Goal: Navigation & Orientation: Find specific page/section

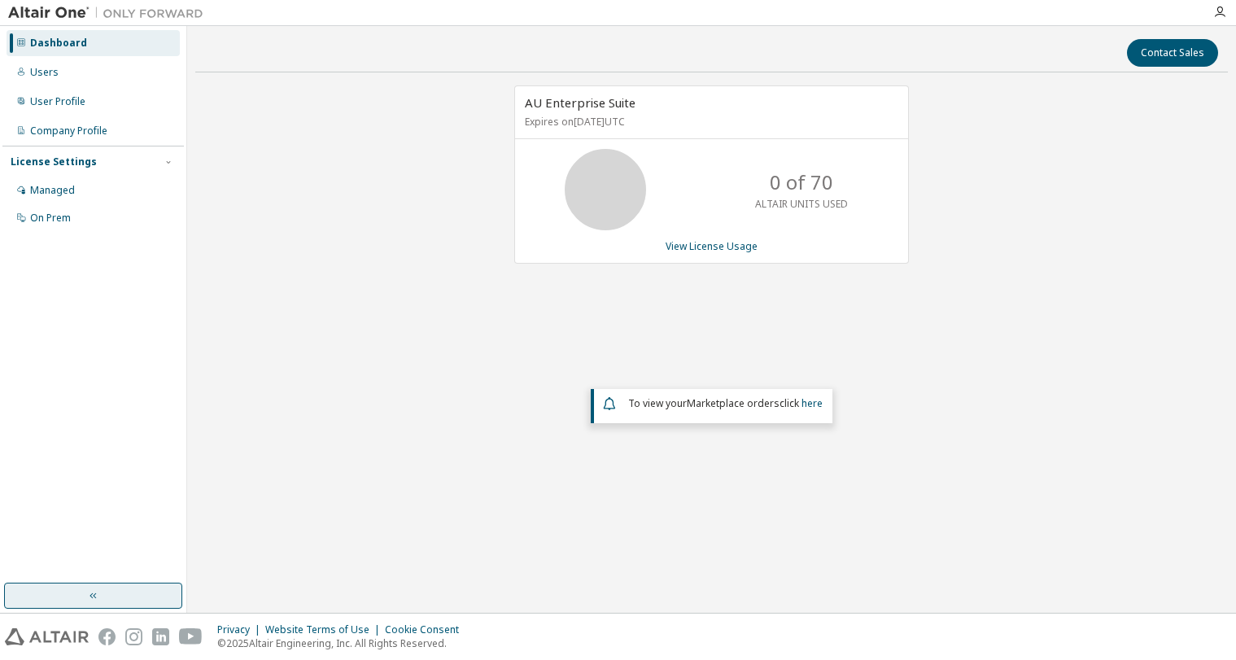
click at [98, 559] on icon "button" at bounding box center [93, 595] width 13 height 13
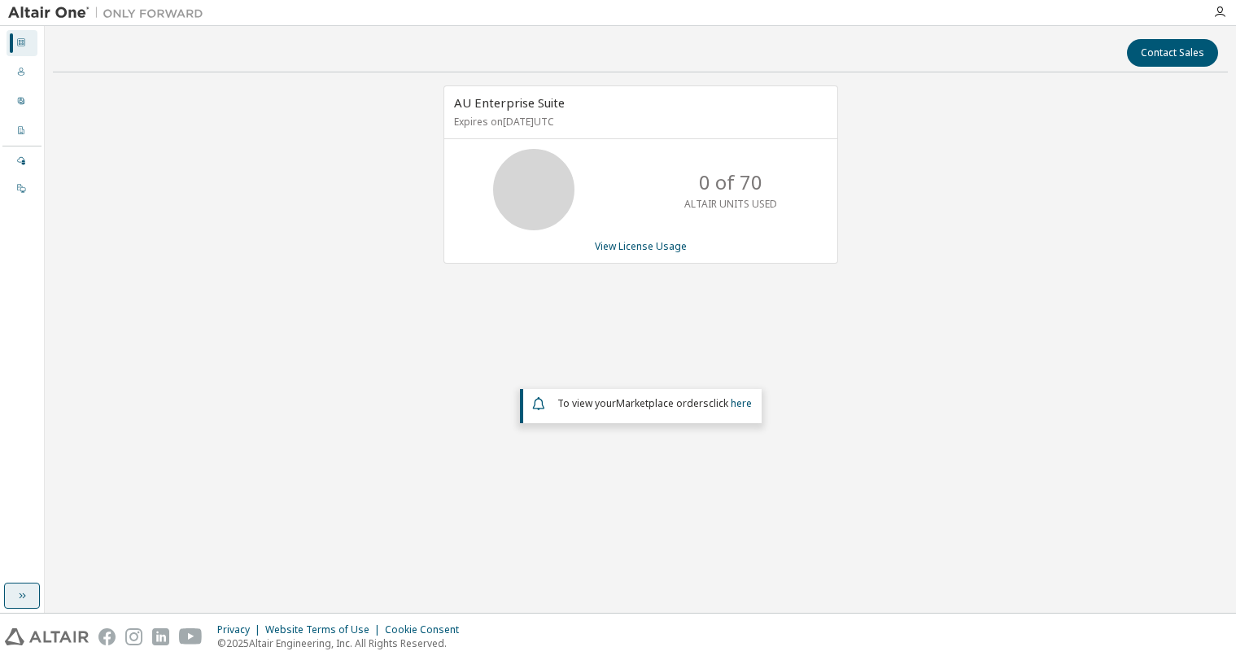
click at [18, 559] on icon "button" at bounding box center [21, 595] width 13 height 13
